Goal: Task Accomplishment & Management: Manage account settings

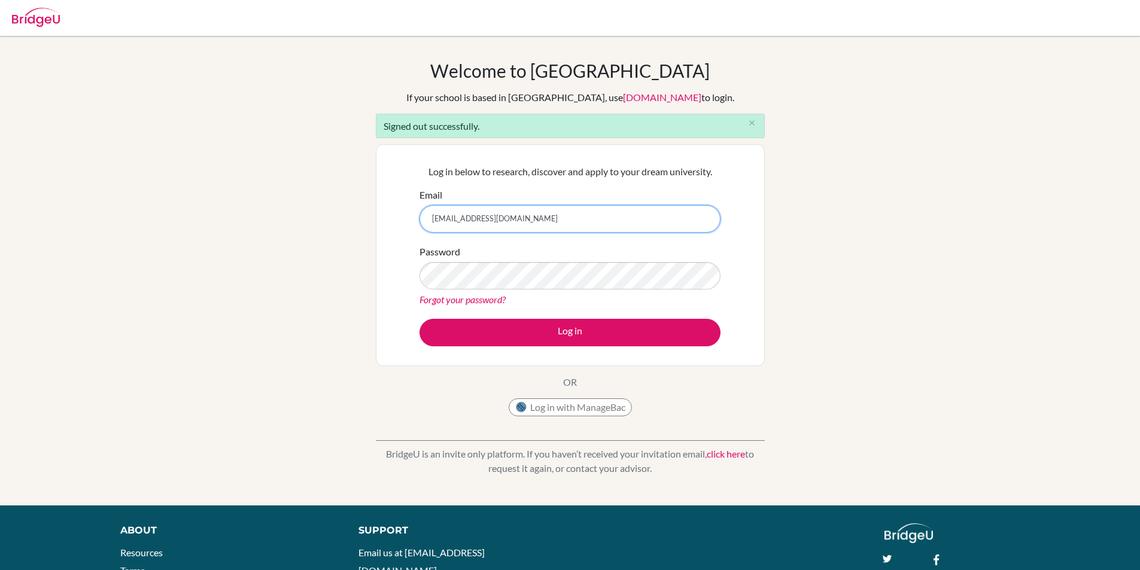
click at [541, 218] on input "hacerdemircan@yahoo.com" at bounding box center [569, 219] width 301 height 28
type input "[EMAIL_ADDRESS][DOMAIN_NAME]"
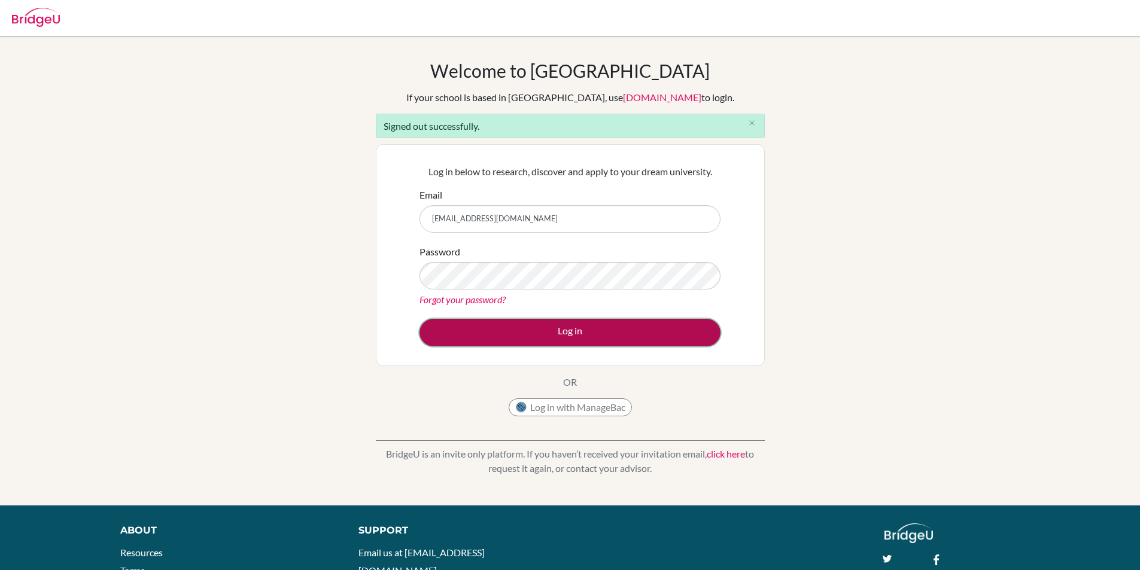
click at [555, 329] on button "Log in" at bounding box center [569, 333] width 301 height 28
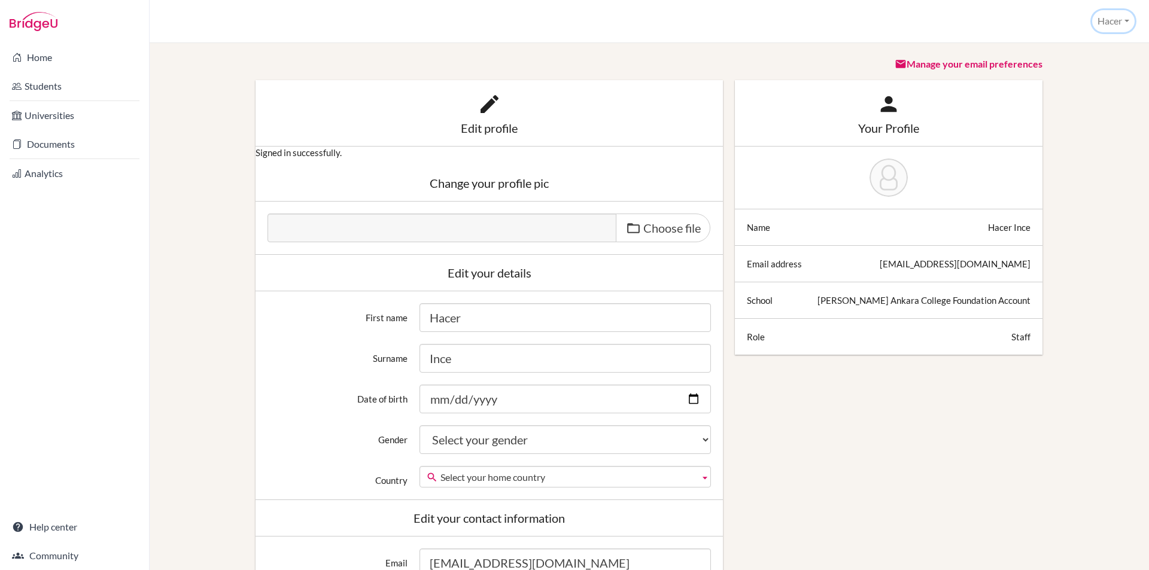
click at [1121, 17] on button "Hacer" at bounding box center [1113, 21] width 42 height 22
click at [1094, 63] on link "School Settings" at bounding box center [1086, 67] width 95 height 19
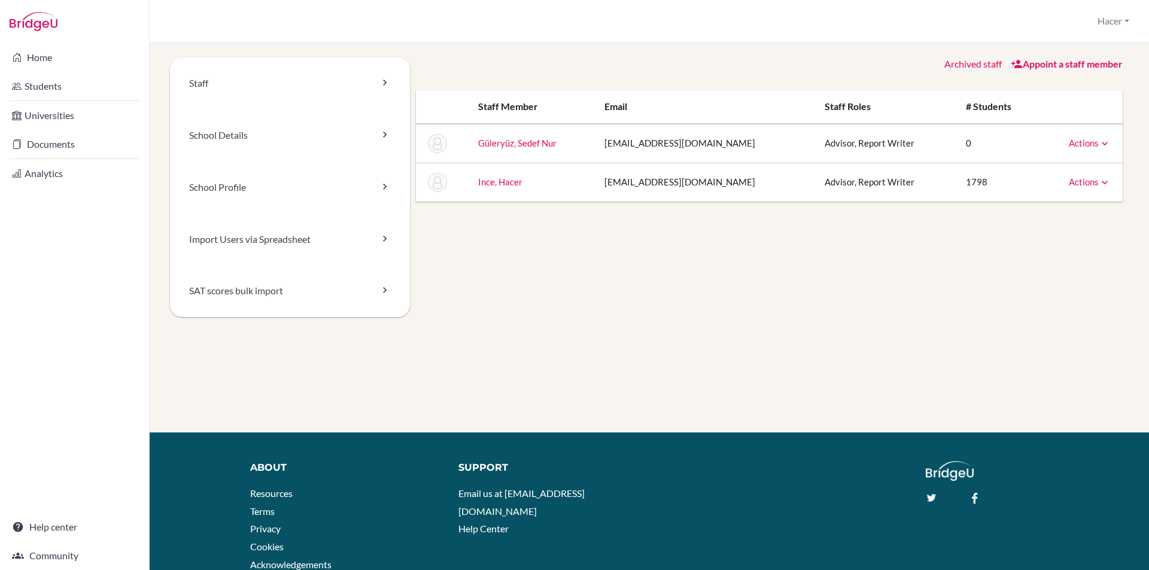
click at [1064, 65] on link "Appoint a staff member" at bounding box center [1066, 63] width 112 height 11
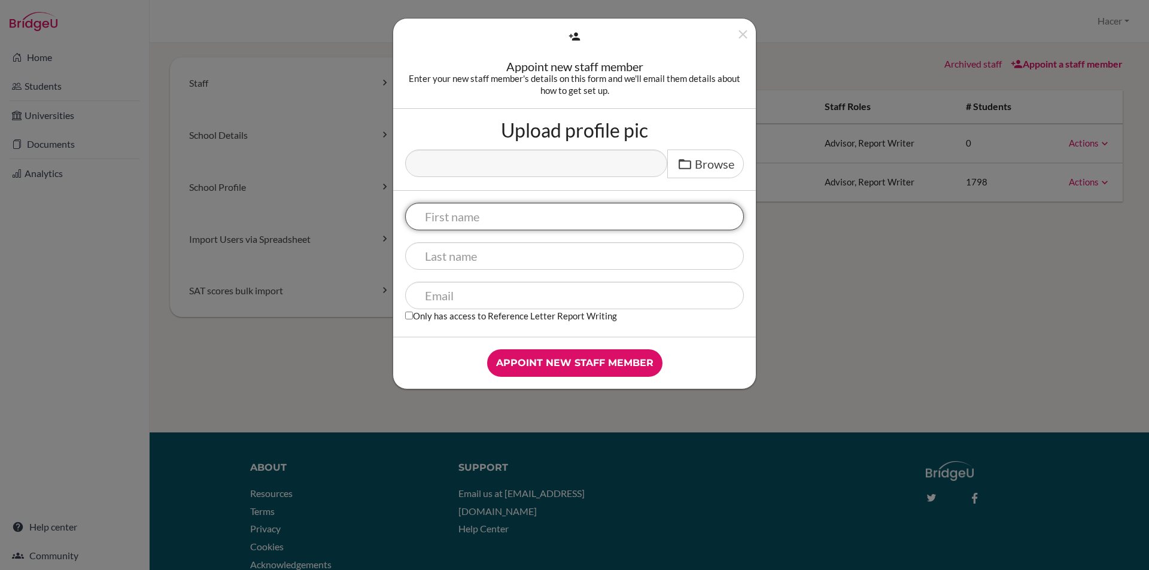
click at [445, 220] on input "text" at bounding box center [574, 217] width 339 height 28
type input "Irem"
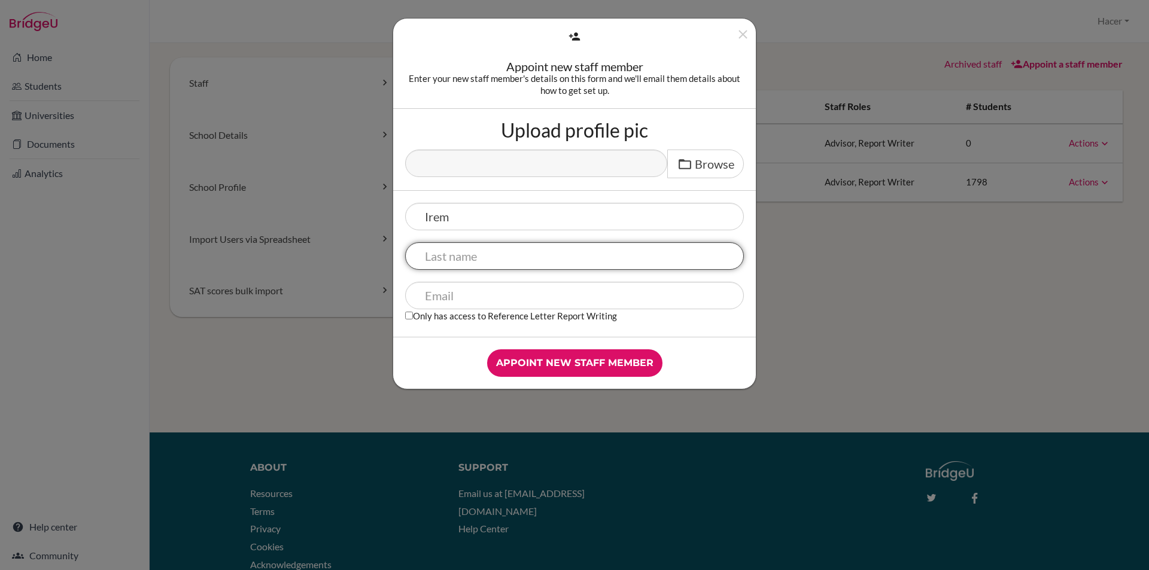
click at [440, 261] on input "text" at bounding box center [574, 256] width 339 height 28
type input "Atasever"
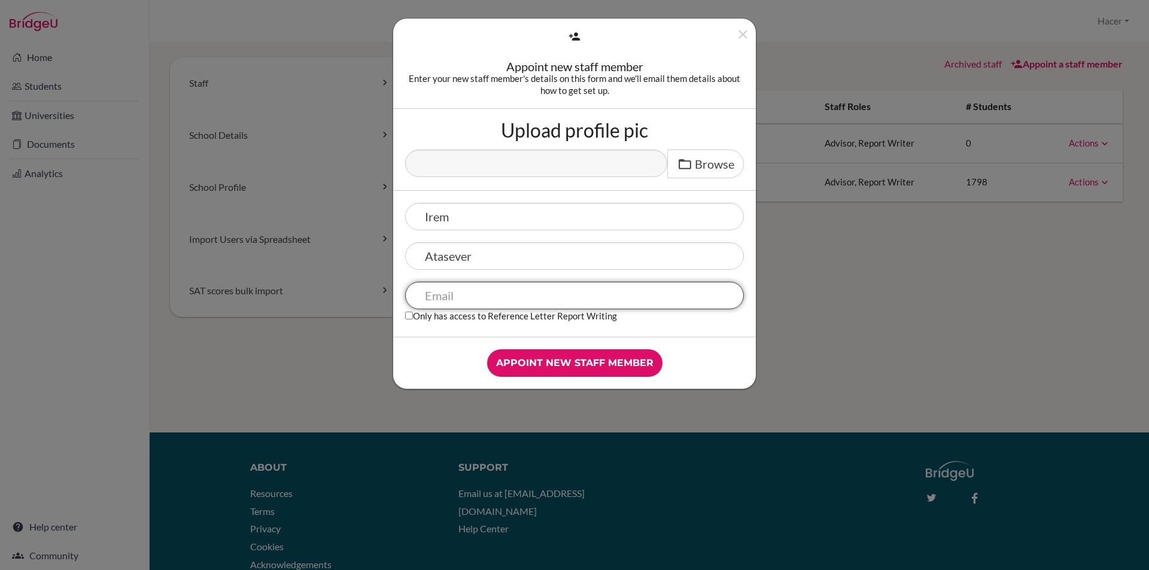
click at [480, 302] on input "text" at bounding box center [574, 296] width 339 height 28
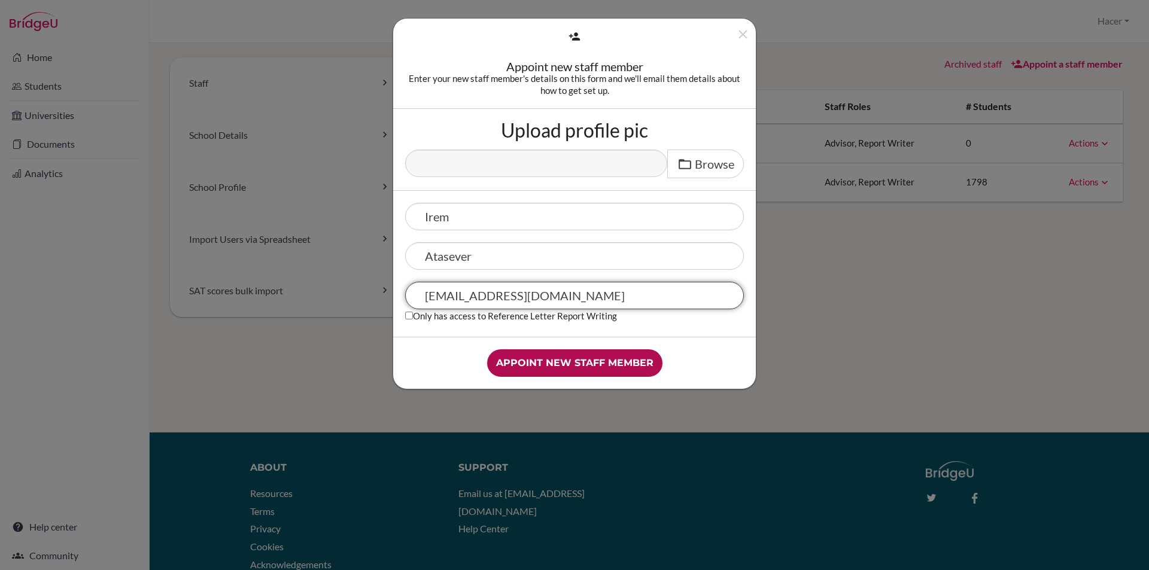
type input "iatasever@tedankara.k12.tr"
click at [581, 360] on input "Appoint new staff member" at bounding box center [574, 363] width 175 height 28
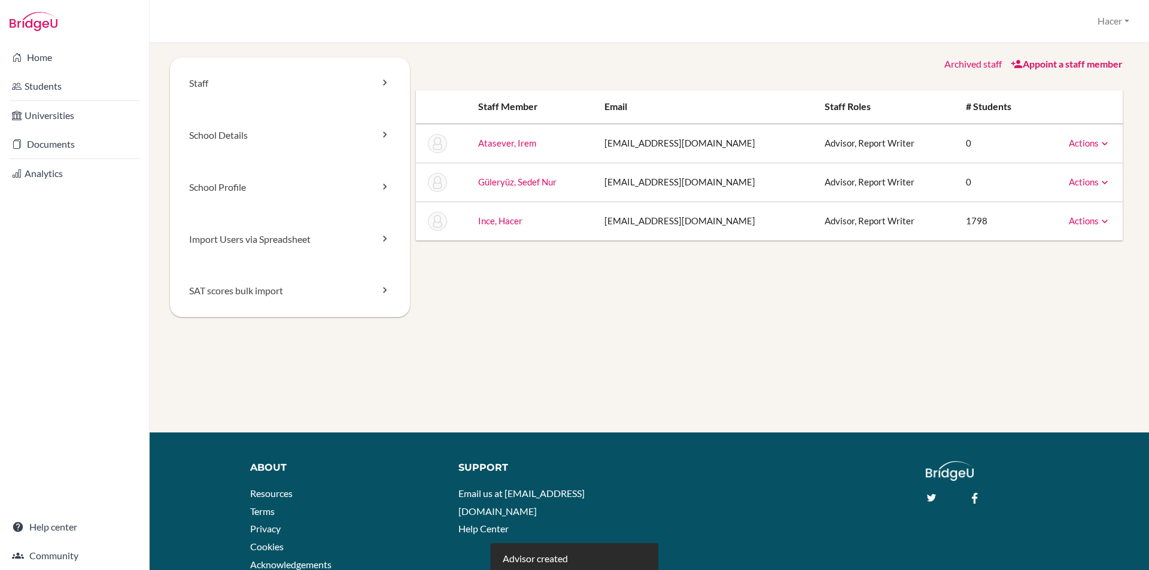
click at [1098, 145] on icon at bounding box center [1104, 144] width 12 height 12
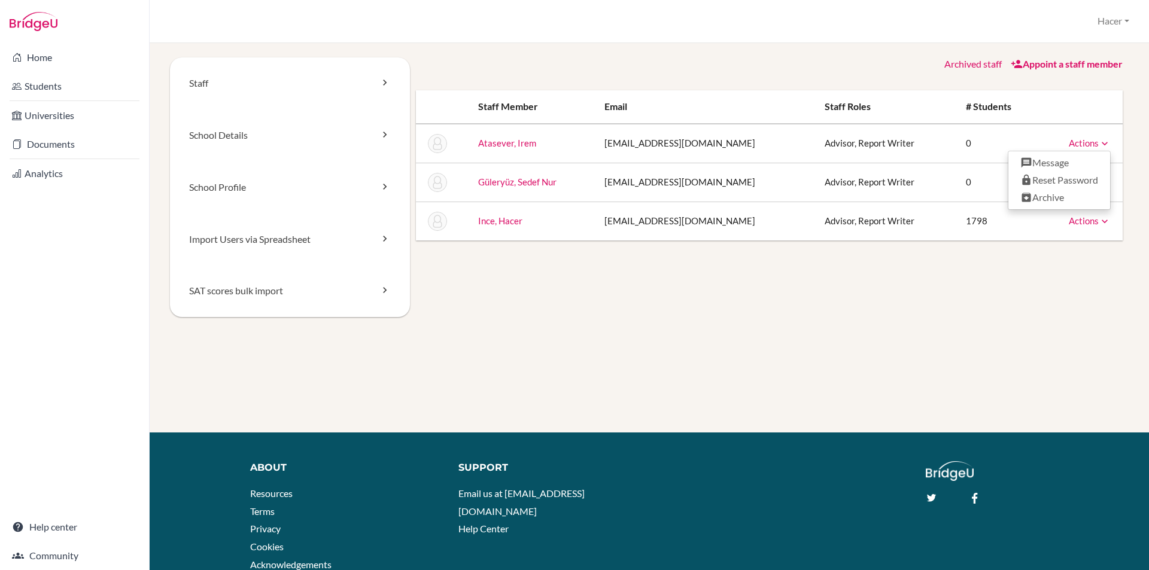
click at [1053, 364] on div "Staff School Details School Profile Import Users via Spreadsheet SAT scores bul…" at bounding box center [649, 244] width 970 height 375
click at [203, 79] on link "Staff" at bounding box center [290, 83] width 240 height 52
click at [206, 132] on link "School Details" at bounding box center [290, 135] width 240 height 52
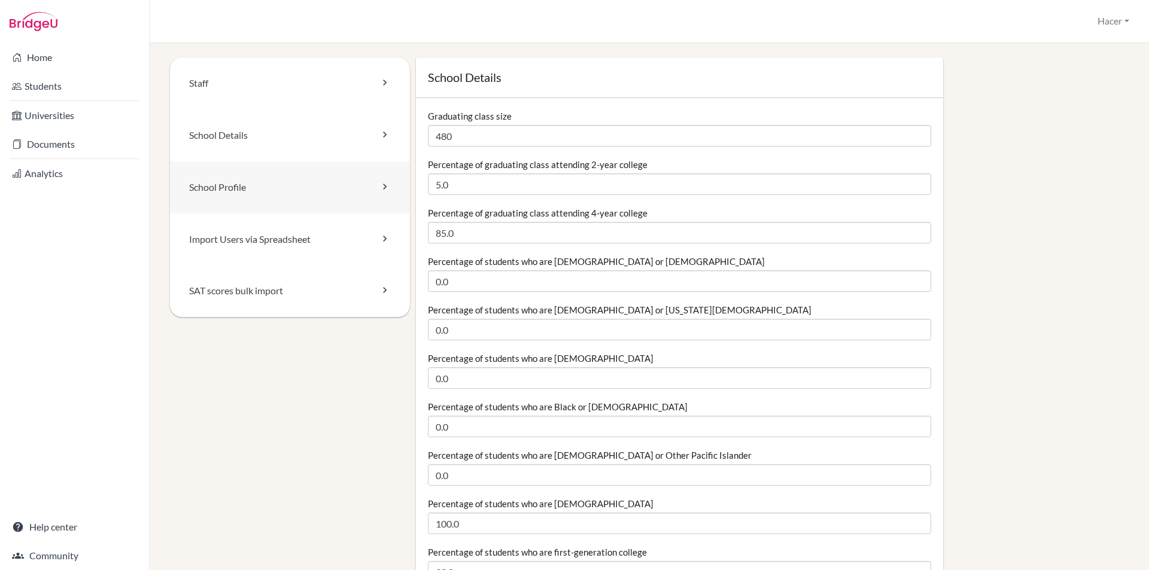
click at [231, 199] on link "School Profile" at bounding box center [290, 188] width 240 height 52
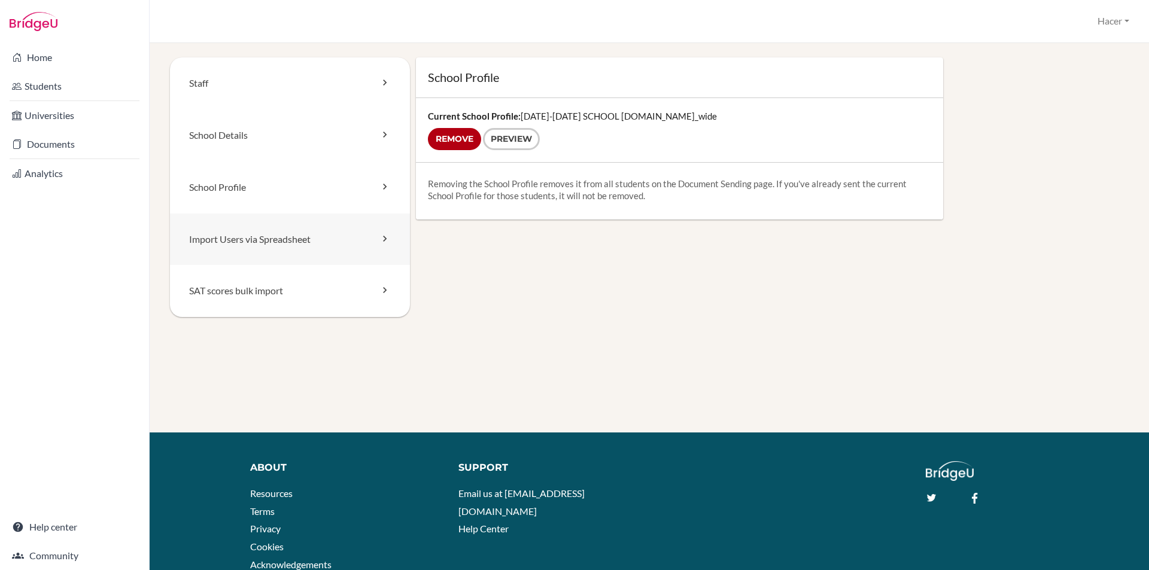
click at [239, 240] on link "Import Users via Spreadsheet" at bounding box center [290, 240] width 240 height 52
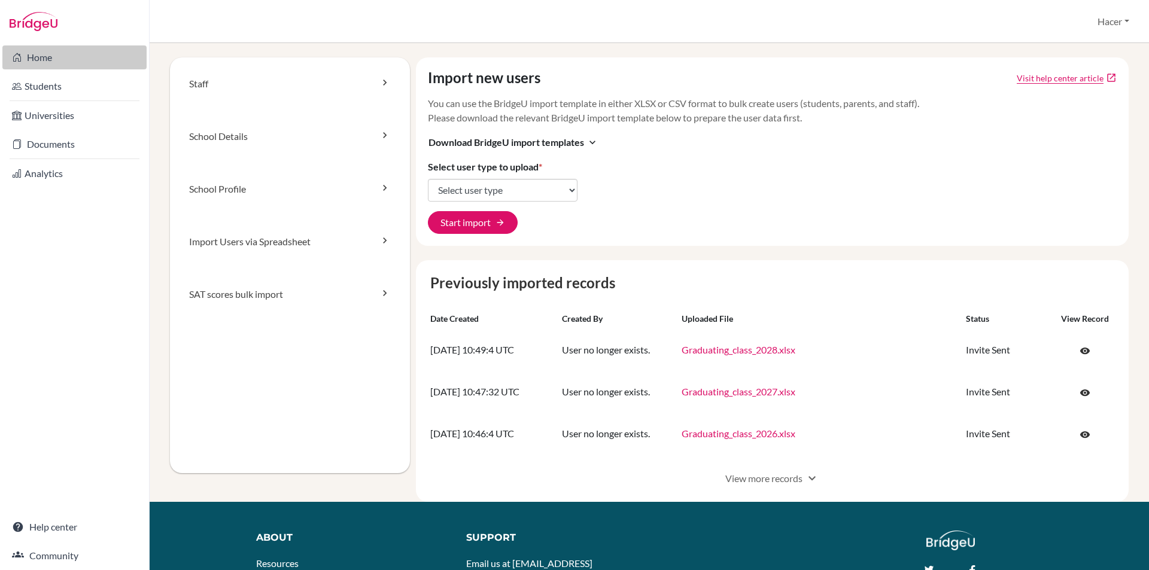
click at [41, 58] on link "Home" at bounding box center [74, 57] width 144 height 24
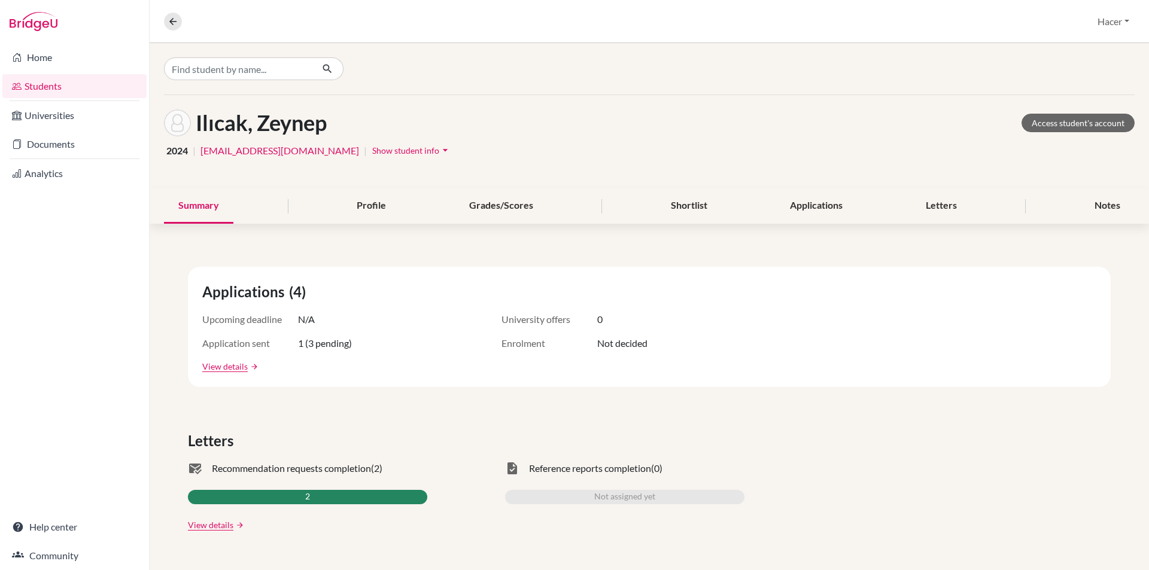
click at [208, 202] on div "Summary" at bounding box center [198, 205] width 69 height 35
